Goal: Navigation & Orientation: Find specific page/section

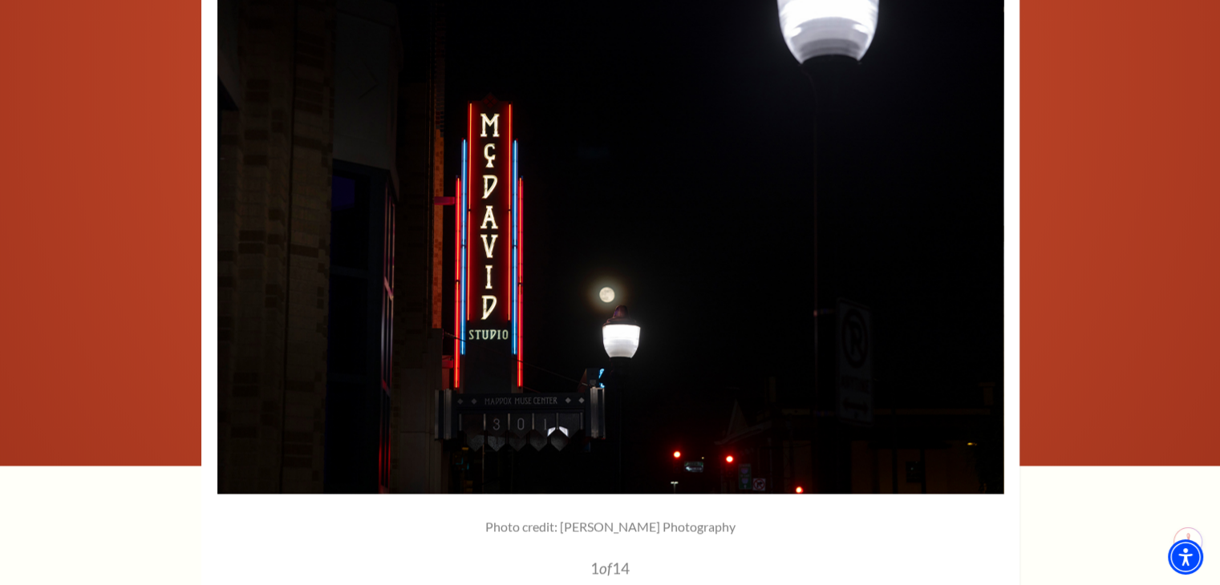
scroll to position [2502, 0]
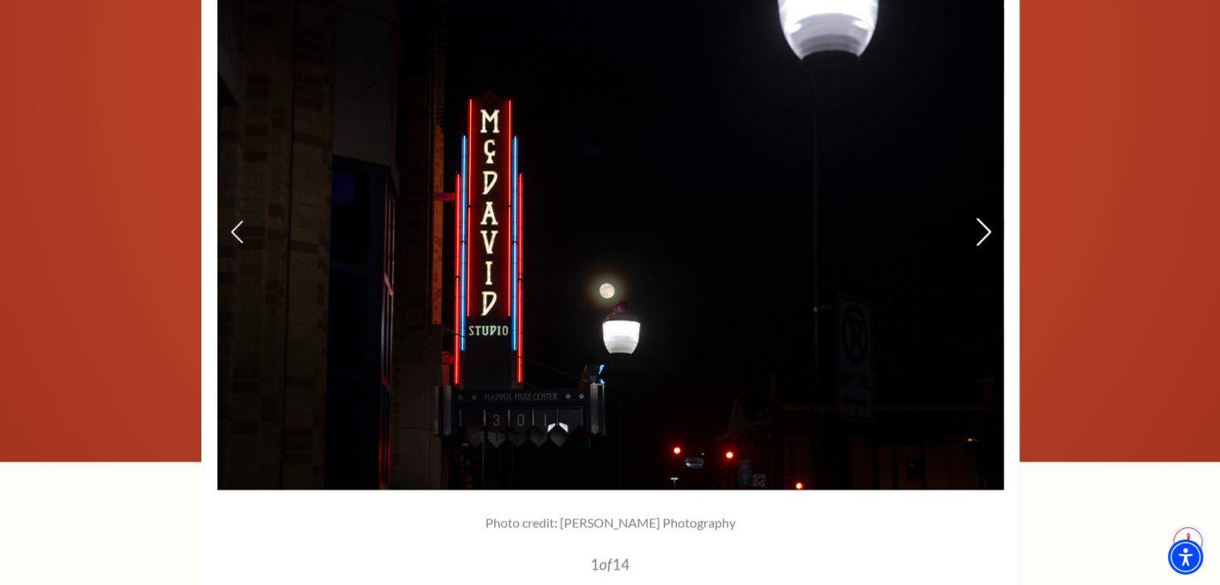
click at [985, 218] on icon at bounding box center [982, 232] width 17 height 28
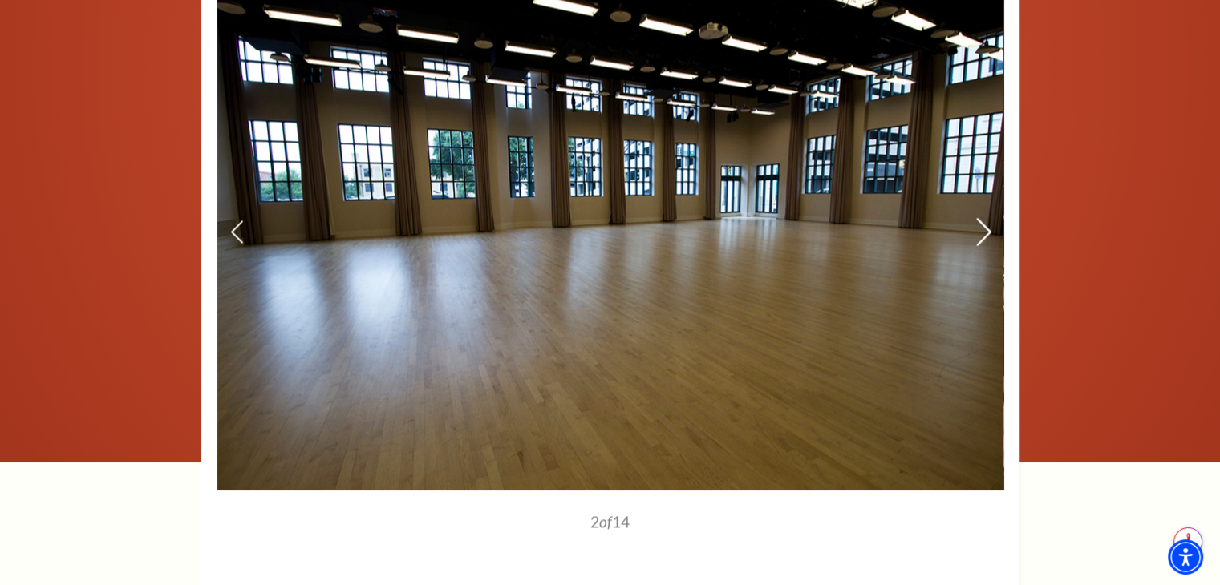
click at [985, 218] on icon at bounding box center [982, 232] width 17 height 28
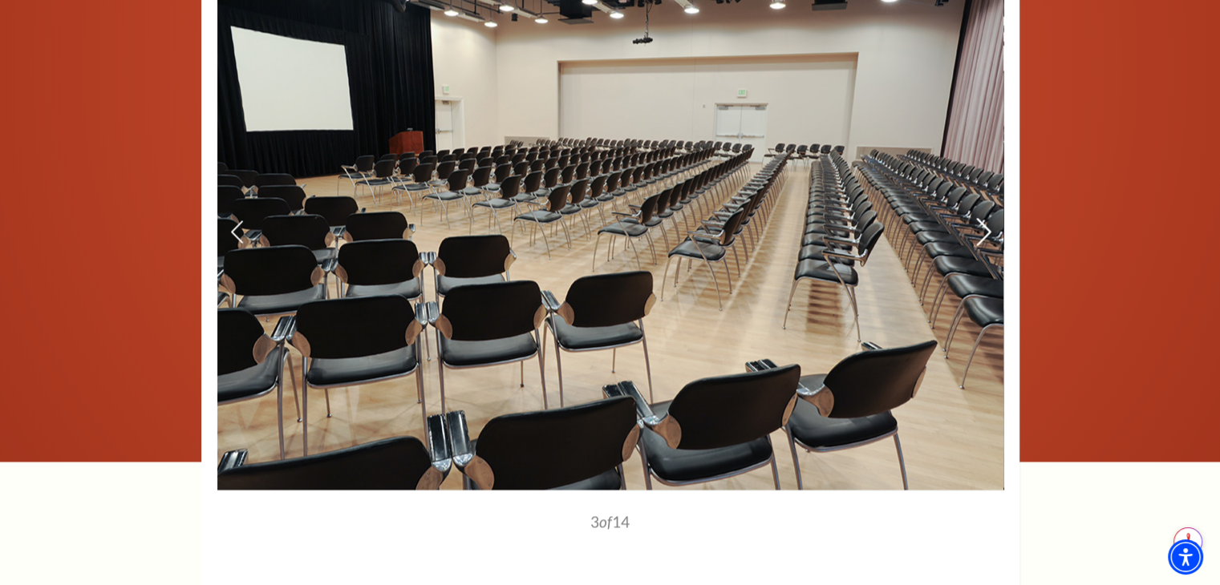
click at [985, 218] on icon at bounding box center [982, 232] width 17 height 28
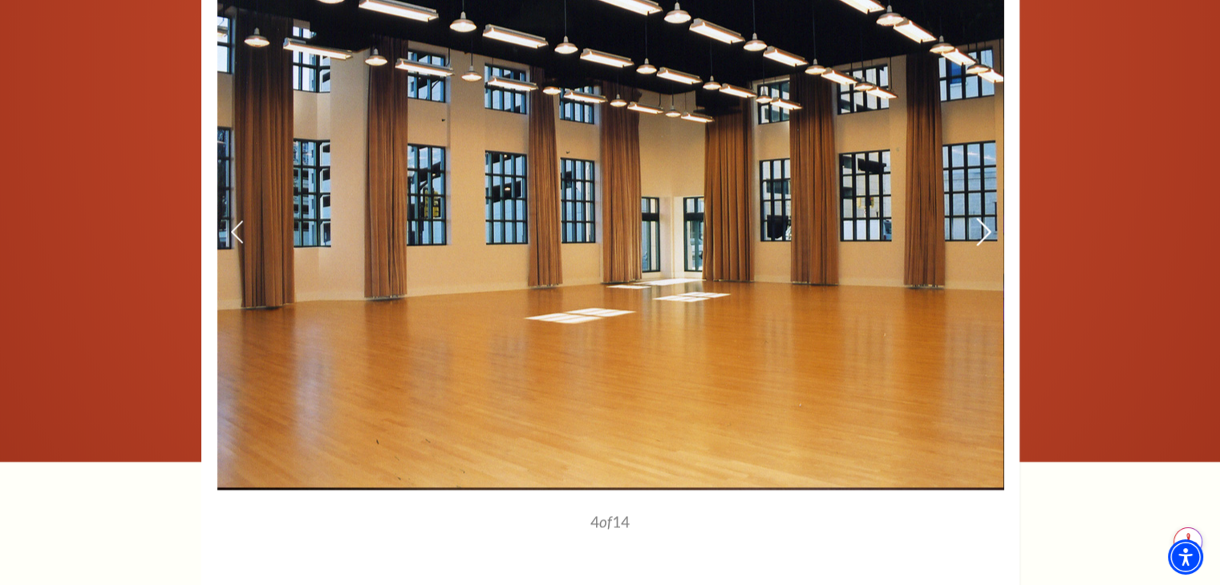
click at [985, 218] on icon at bounding box center [982, 232] width 17 height 28
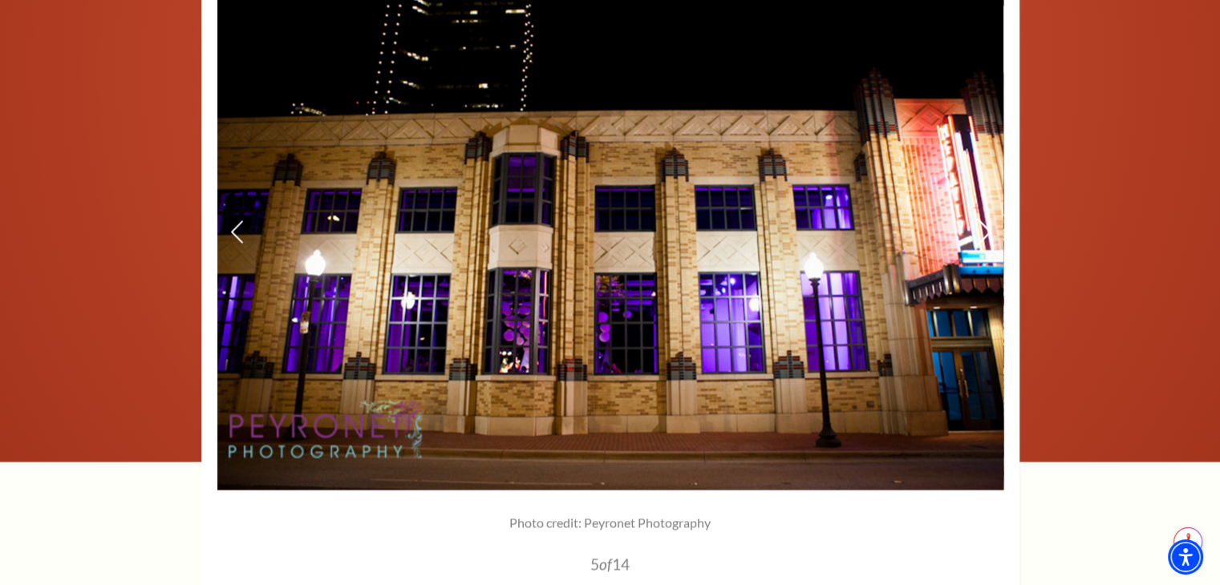
click at [985, 218] on icon at bounding box center [982, 232] width 17 height 28
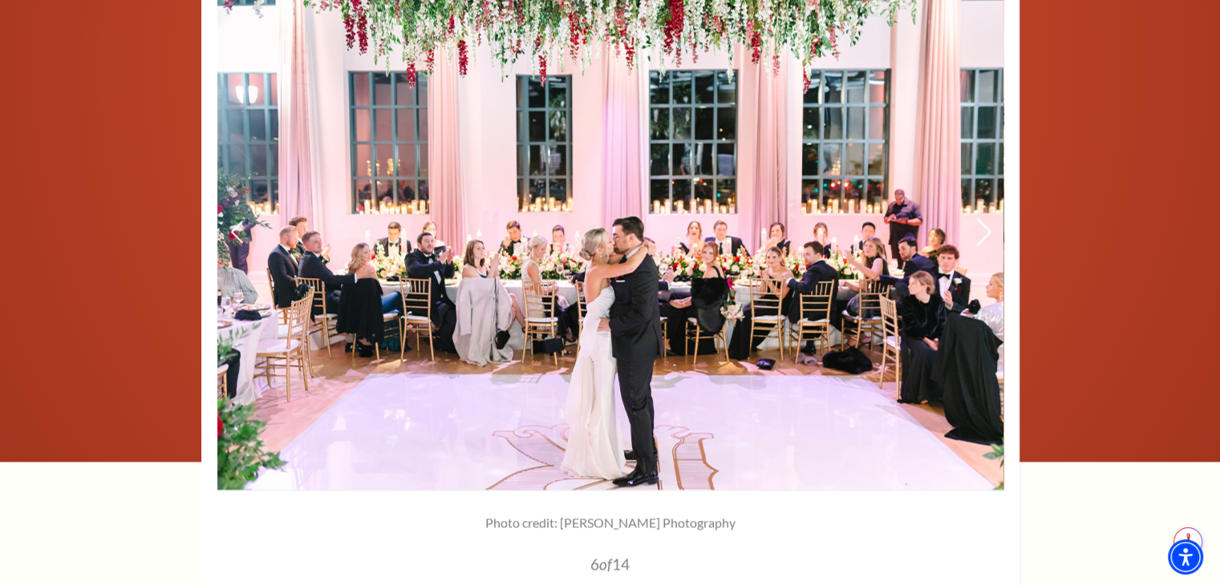
click at [985, 218] on icon at bounding box center [982, 232] width 17 height 28
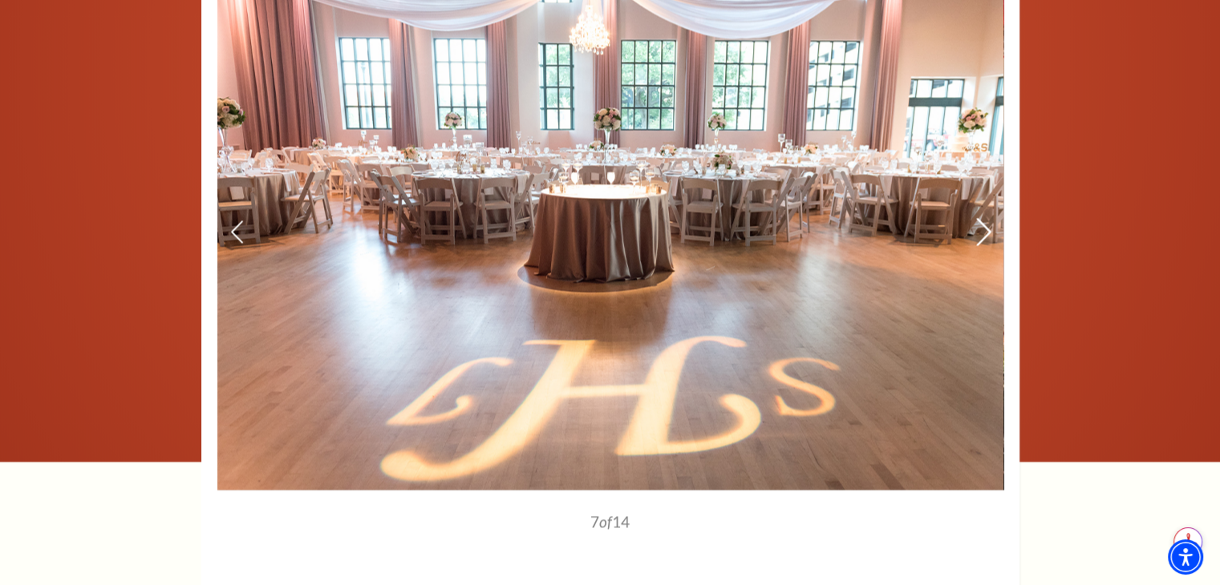
click at [985, 218] on icon at bounding box center [982, 232] width 17 height 28
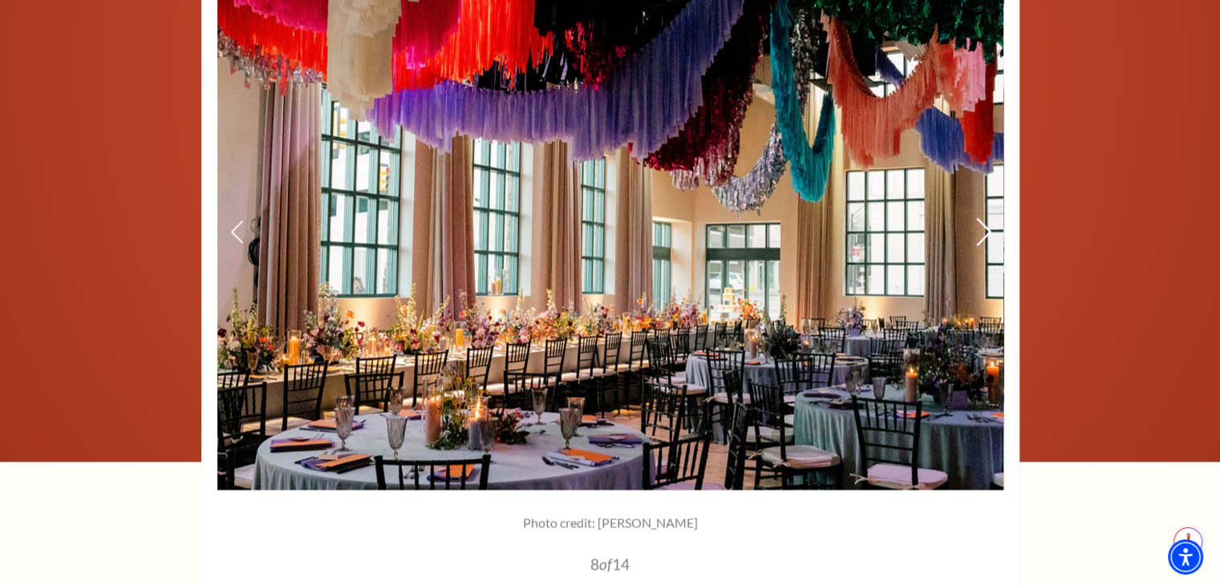
click at [985, 218] on icon at bounding box center [982, 232] width 17 height 28
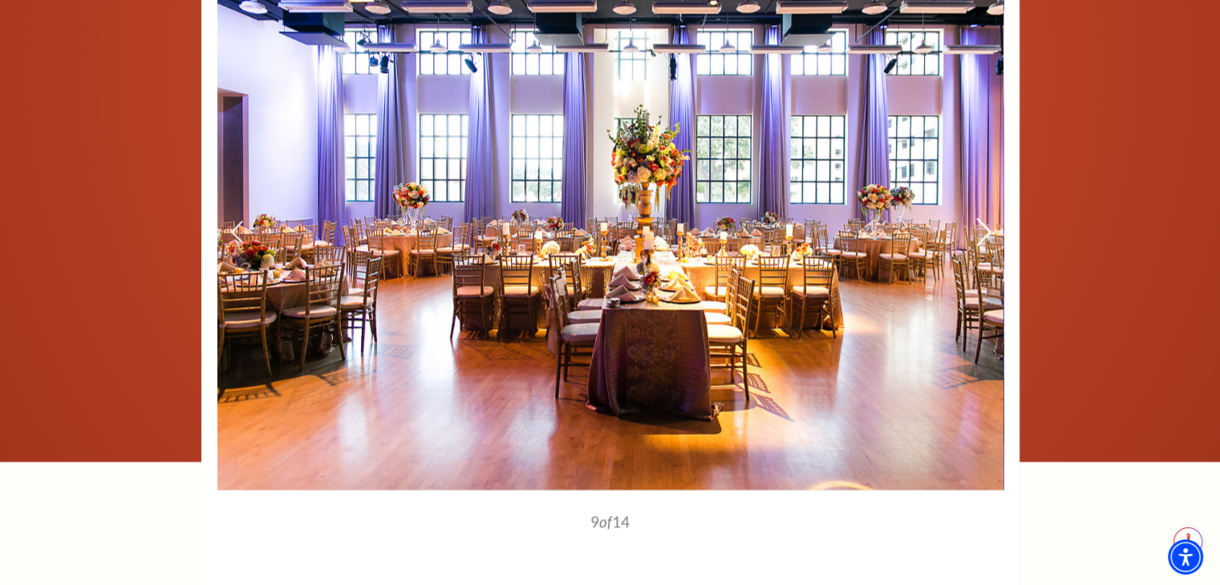
click at [985, 218] on icon at bounding box center [982, 232] width 17 height 28
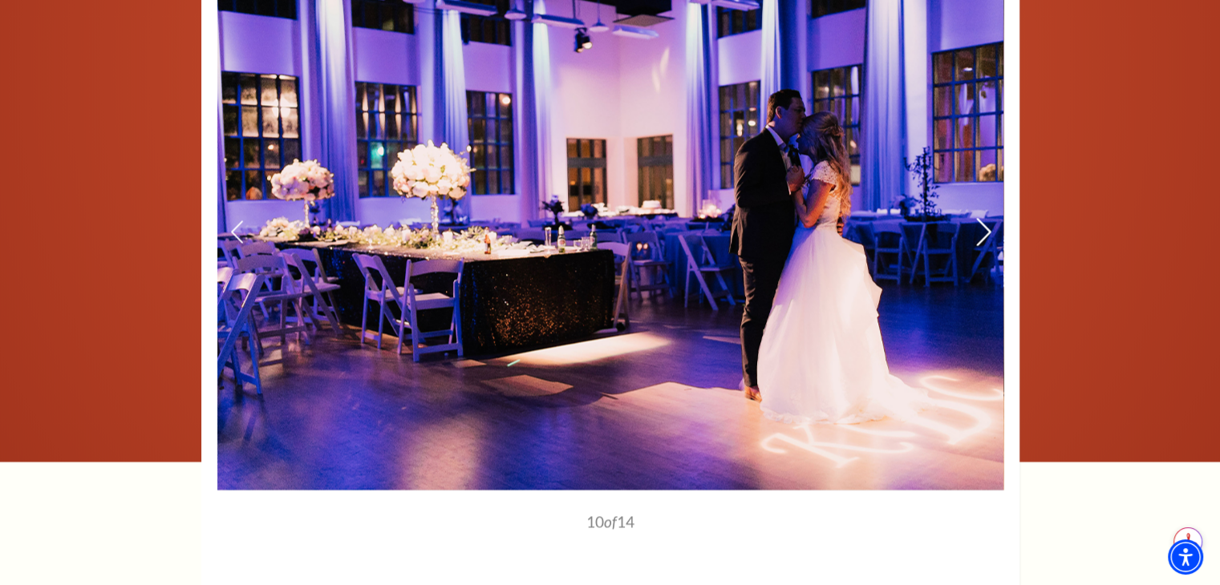
click at [985, 218] on icon at bounding box center [982, 232] width 17 height 28
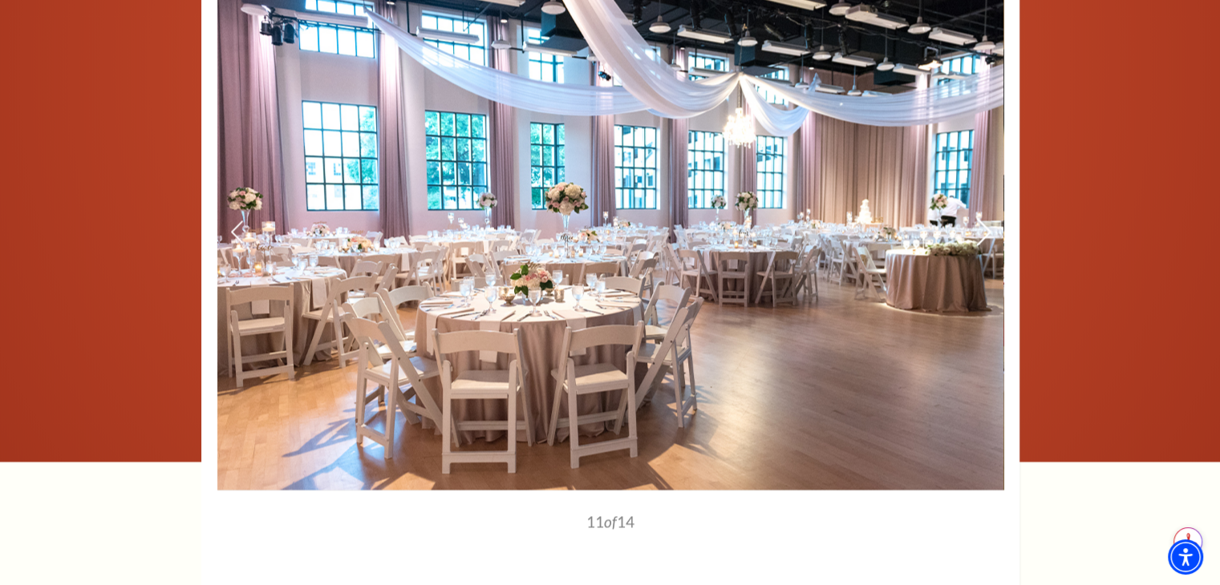
click at [985, 218] on icon at bounding box center [982, 232] width 17 height 28
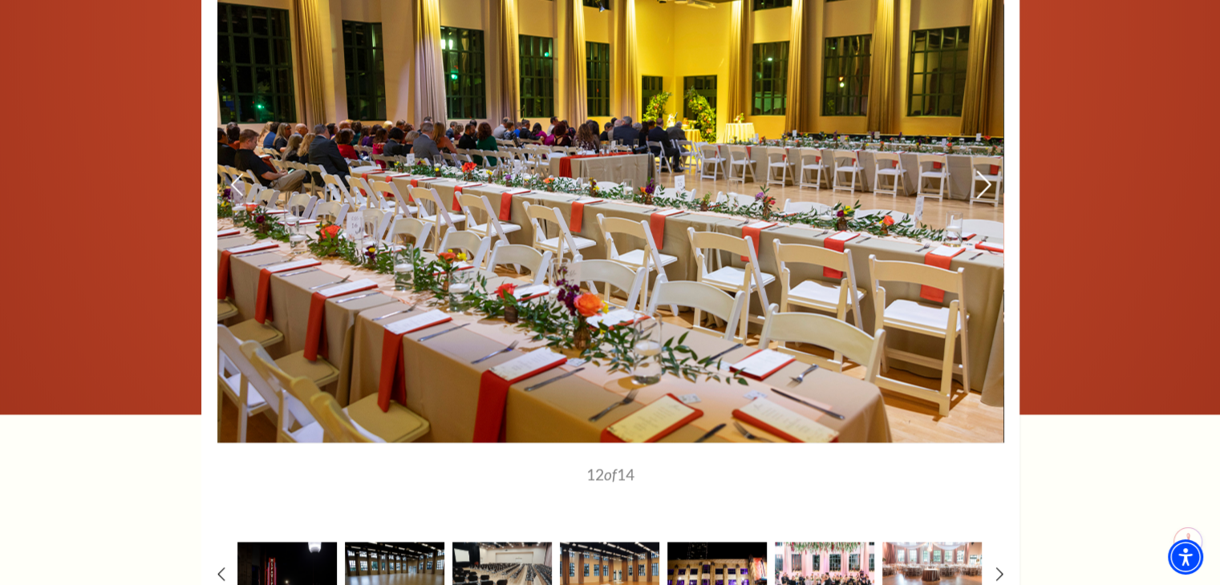
scroll to position [2428, 0]
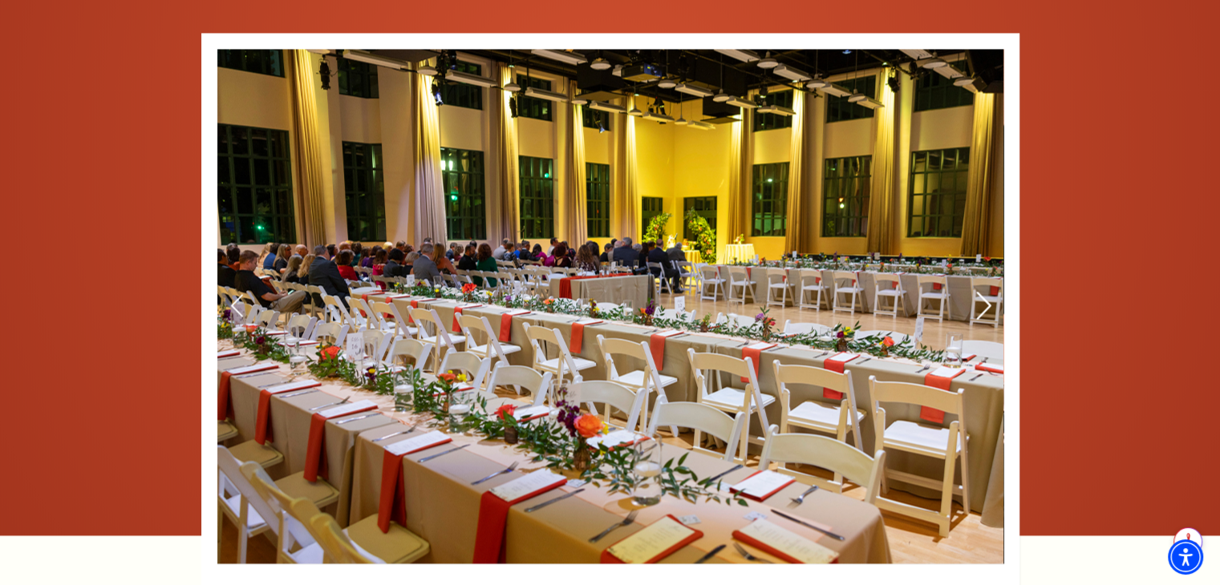
click at [979, 292] on icon at bounding box center [982, 306] width 17 height 28
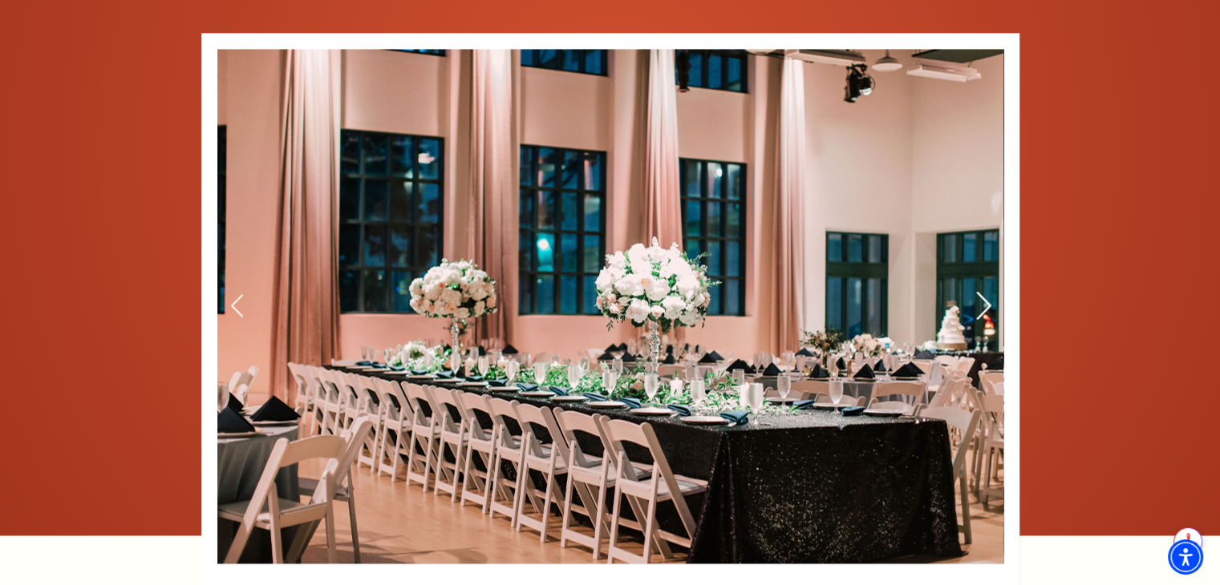
click at [979, 292] on icon at bounding box center [982, 306] width 17 height 28
